Goal: Check status: Check status

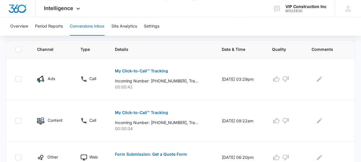
scroll to position [123, 0]
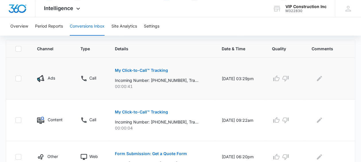
click at [144, 72] on button "My Click-to-Call™ Tracking" at bounding box center [141, 70] width 53 height 14
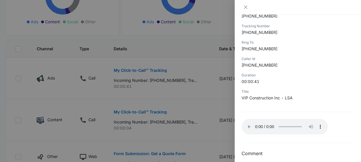
scroll to position [93, 0]
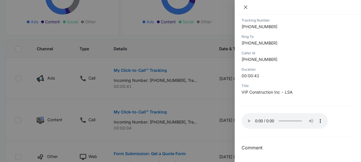
click at [245, 9] on icon "close" at bounding box center [245, 7] width 5 height 5
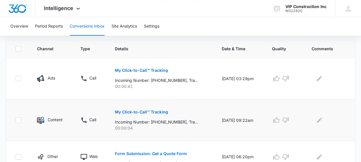
click at [145, 111] on p "My Click-to-Call™ Tracking" at bounding box center [141, 112] width 53 height 4
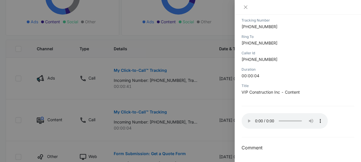
click at [187, 100] on div at bounding box center [180, 81] width 361 height 162
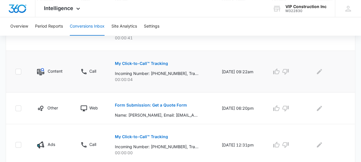
scroll to position [172, 0]
click at [158, 104] on p "Form Submission: Get a Quote Form" at bounding box center [151, 105] width 72 height 4
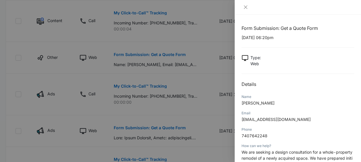
scroll to position [214, 0]
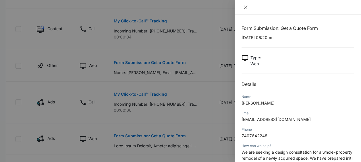
click at [243, 9] on icon "close" at bounding box center [245, 7] width 5 height 5
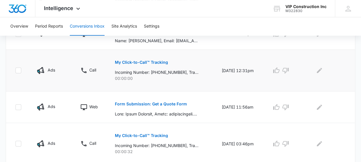
scroll to position [246, 0]
click at [151, 63] on button "My Click-to-Call™ Tracking" at bounding box center [141, 62] width 53 height 14
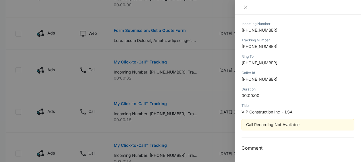
scroll to position [0, 0]
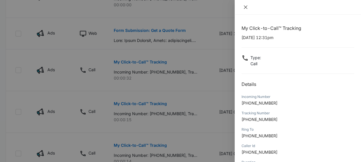
click at [244, 9] on icon "close" at bounding box center [245, 7] width 5 height 5
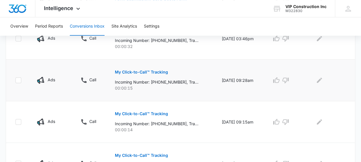
scroll to position [351, 0]
click at [154, 117] on button "My Click-to-Call™ Tracking" at bounding box center [141, 113] width 53 height 14
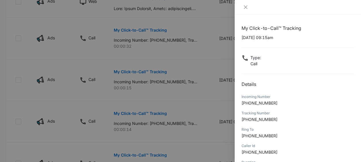
scroll to position [93, 0]
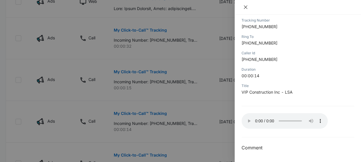
click at [247, 8] on icon "close" at bounding box center [245, 7] width 5 height 5
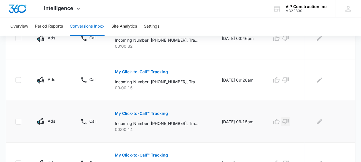
click at [287, 122] on icon "button" at bounding box center [285, 121] width 7 height 7
click at [288, 78] on icon "button" at bounding box center [285, 79] width 7 height 7
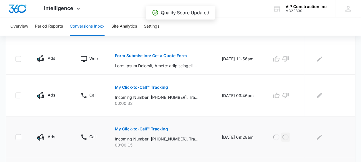
scroll to position [294, 0]
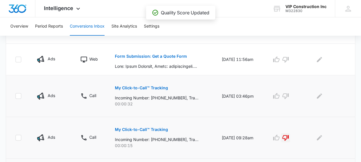
click at [162, 88] on p "My Click-to-Call™ Tracking" at bounding box center [141, 88] width 53 height 4
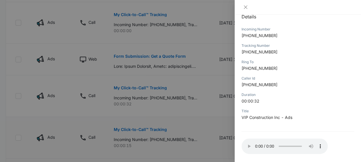
scroll to position [93, 0]
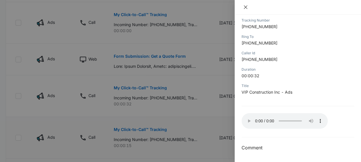
click at [244, 7] on icon "close" at bounding box center [245, 7] width 5 height 5
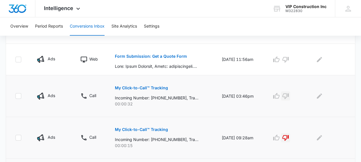
click at [288, 96] on icon "button" at bounding box center [285, 96] width 6 height 6
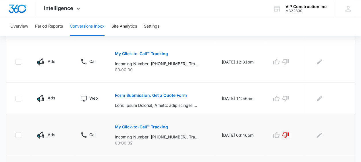
scroll to position [253, 0]
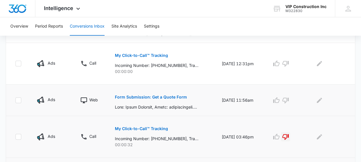
click at [185, 100] on div "Form Submission: Get a Quote Form" at bounding box center [161, 100] width 93 height 20
click at [180, 98] on button "Form Submission: Get a Quote Form" at bounding box center [151, 97] width 72 height 14
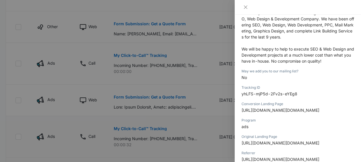
scroll to position [164, 0]
click at [245, 5] on icon "close" at bounding box center [245, 7] width 5 height 5
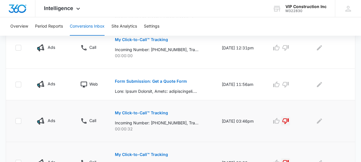
scroll to position [267, 0]
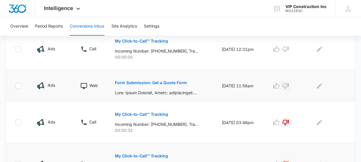
click at [289, 85] on icon "button" at bounding box center [285, 85] width 7 height 7
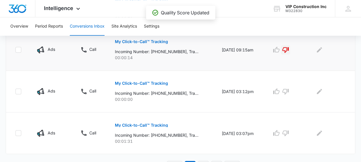
scroll to position [431, 0]
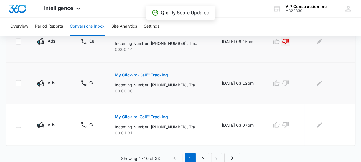
click at [133, 75] on p "My Click-to-Call™ Tracking" at bounding box center [141, 75] width 53 height 4
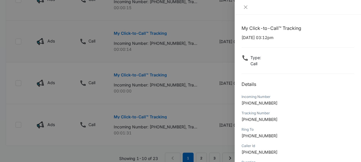
scroll to position [73, 0]
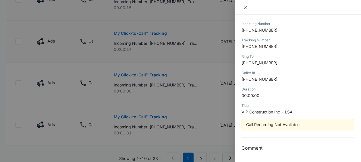
click at [245, 9] on icon "close" at bounding box center [245, 7] width 5 height 5
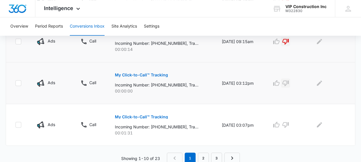
click at [288, 82] on icon "button" at bounding box center [285, 83] width 6 height 6
click at [158, 115] on p "My Click-to-Call™ Tracking" at bounding box center [141, 117] width 53 height 4
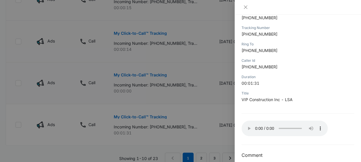
scroll to position [87, 0]
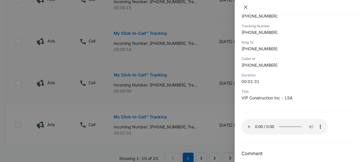
click at [244, 6] on icon "close" at bounding box center [245, 6] width 3 height 3
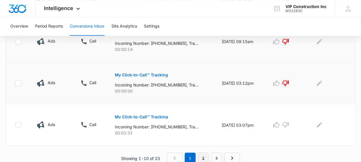
click at [200, 160] on link "2" at bounding box center [203, 157] width 11 height 11
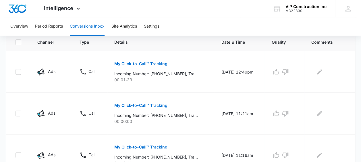
scroll to position [130, 0]
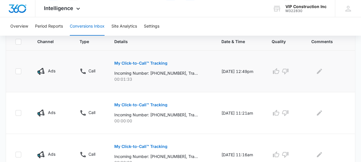
click at [140, 65] on button "My Click-to-Call™ Tracking" at bounding box center [140, 63] width 53 height 14
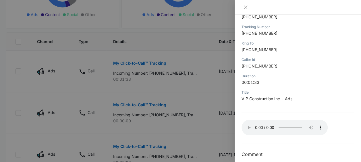
scroll to position [93, 0]
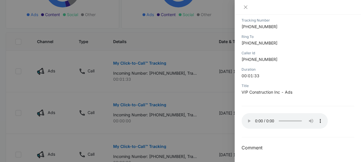
click at [318, 94] on p "VIP Construction Inc - Ads" at bounding box center [297, 92] width 112 height 6
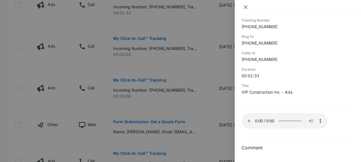
click at [245, 6] on icon "close" at bounding box center [245, 7] width 5 height 5
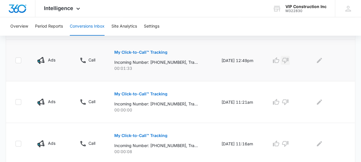
scroll to position [142, 0]
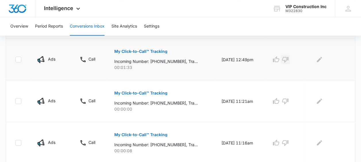
click at [288, 61] on icon "button" at bounding box center [285, 60] width 6 height 6
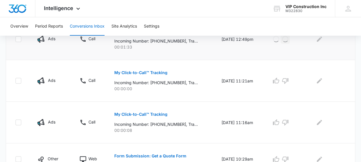
scroll to position [163, 0]
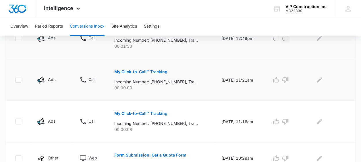
click at [155, 72] on p "My Click-to-Call™ Tracking" at bounding box center [140, 72] width 53 height 4
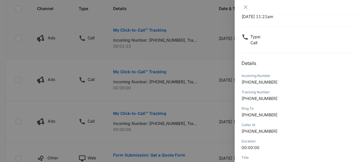
scroll to position [21, 0]
click at [244, 6] on icon "close" at bounding box center [245, 7] width 5 height 5
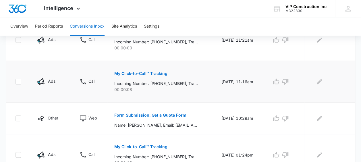
scroll to position [203, 0]
click at [151, 73] on p "My Click-to-Call™ Tracking" at bounding box center [140, 73] width 53 height 4
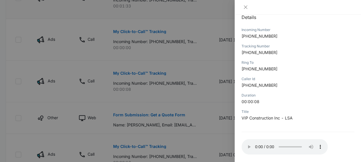
scroll to position [93, 0]
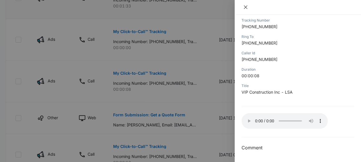
click at [249, 6] on button "Close" at bounding box center [245, 7] width 8 height 5
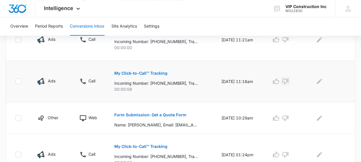
click at [285, 83] on icon "button" at bounding box center [285, 81] width 7 height 7
click at [288, 40] on icon "button" at bounding box center [285, 40] width 6 height 6
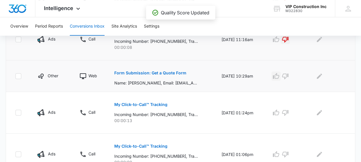
scroll to position [246, 0]
click at [251, 80] on td "[DATE] 10:29am" at bounding box center [239, 76] width 50 height 32
click at [167, 71] on p "Form Submission: Get a Quote Form" at bounding box center [150, 73] width 72 height 4
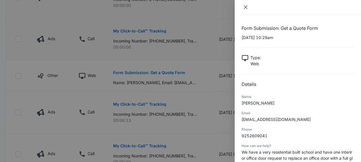
click at [247, 8] on icon "close" at bounding box center [245, 7] width 5 height 5
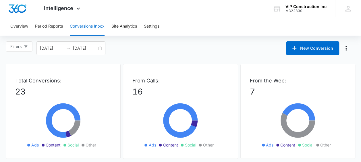
scroll to position [0, 0]
click at [19, 23] on button "Overview" at bounding box center [19, 26] width 18 height 18
